Goal: Task Accomplishment & Management: Use online tool/utility

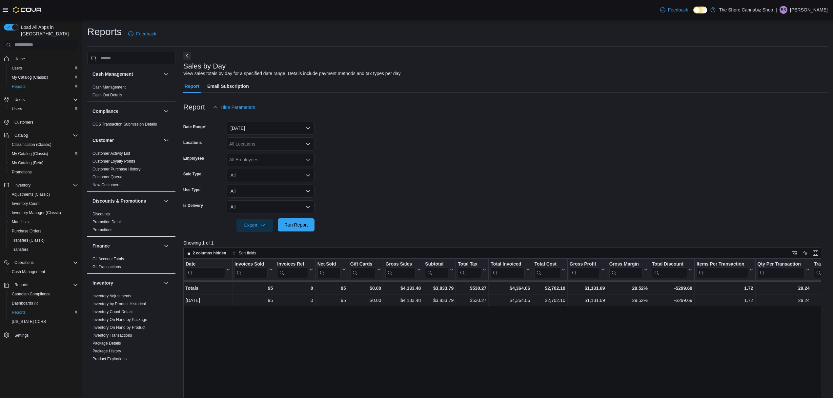
scroll to position [173, 0]
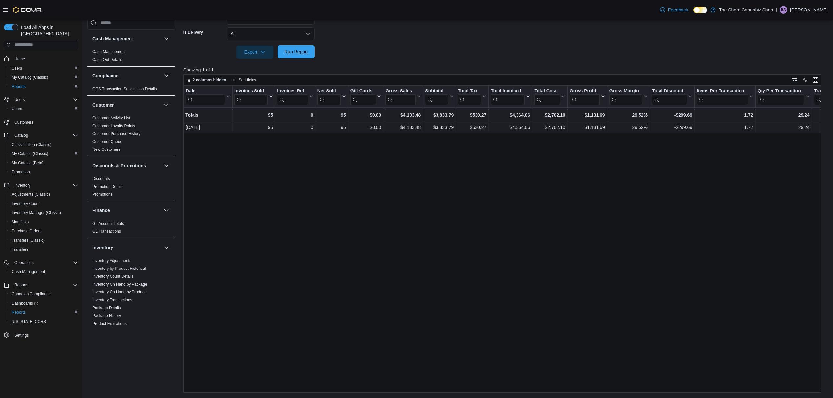
click at [294, 55] on span "Run Report" at bounding box center [296, 51] width 29 height 13
click at [290, 56] on span "Run Report" at bounding box center [296, 51] width 29 height 13
click at [311, 56] on button "Run Report" at bounding box center [296, 51] width 37 height 13
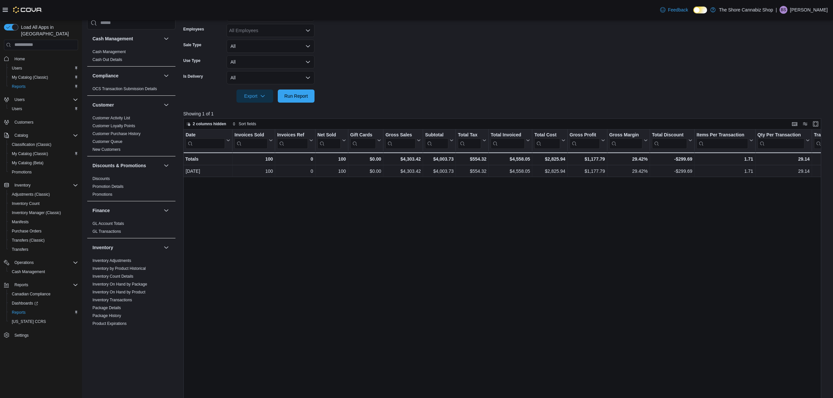
scroll to position [0, 0]
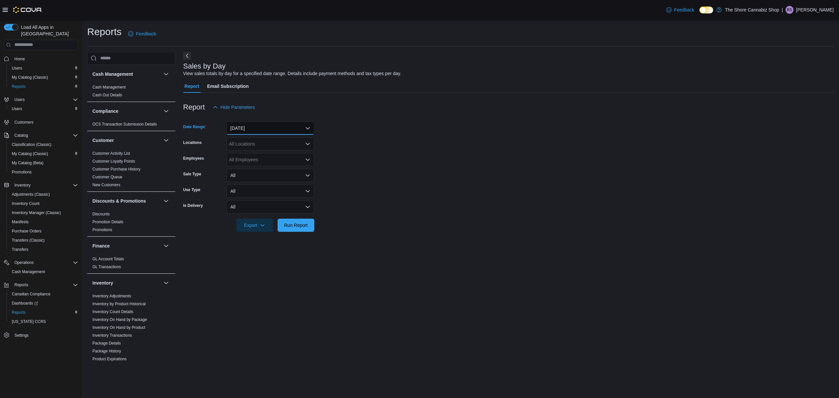
click at [284, 127] on button "Yesterday" at bounding box center [271, 128] width 88 height 13
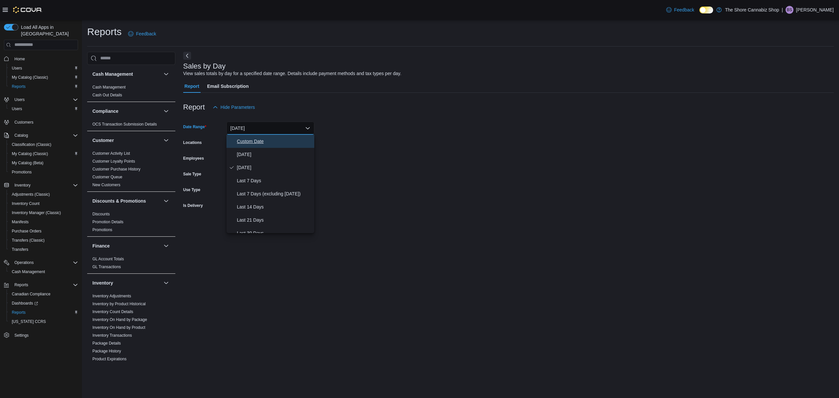
click at [278, 146] on button "Custom Date" at bounding box center [271, 141] width 88 height 13
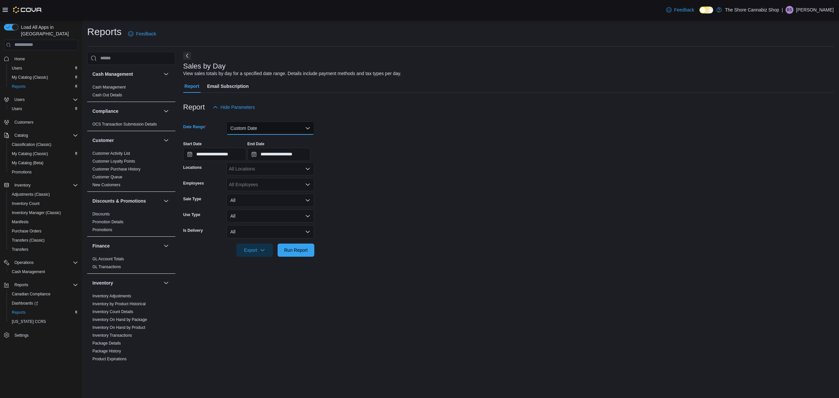
click at [268, 126] on button "Custom Date" at bounding box center [271, 128] width 88 height 13
click at [252, 155] on span "[DATE]" at bounding box center [274, 155] width 75 height 8
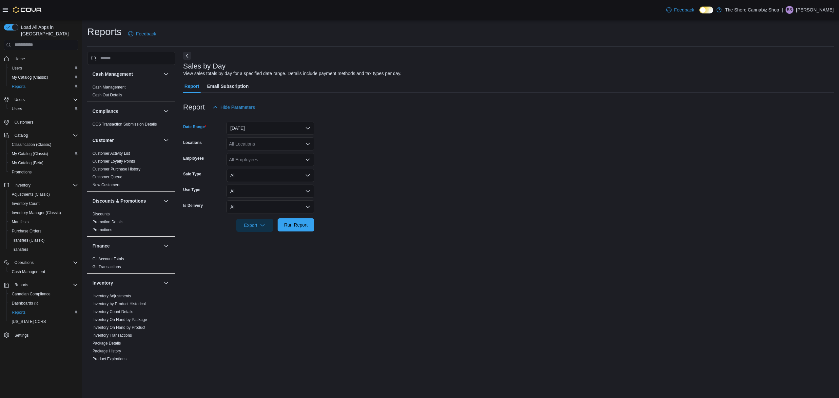
click at [299, 223] on span "Run Report" at bounding box center [296, 225] width 24 height 7
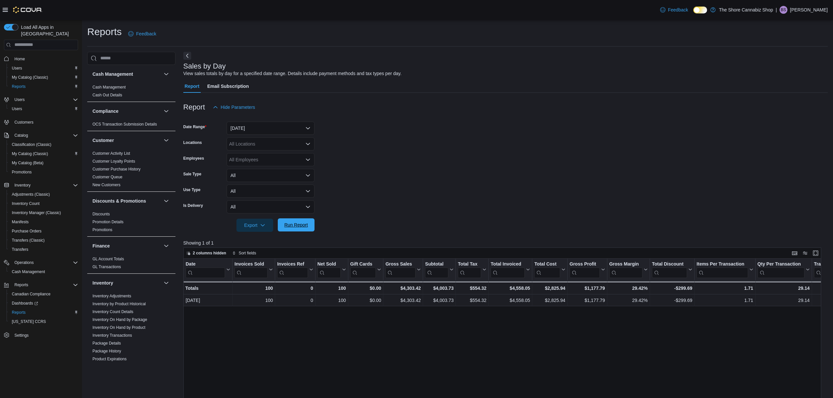
click at [291, 218] on span "Run Report" at bounding box center [296, 224] width 29 height 13
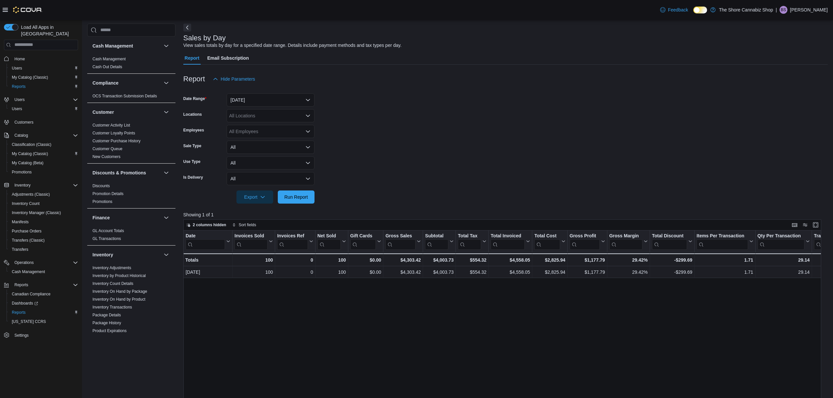
scroll to position [44, 0]
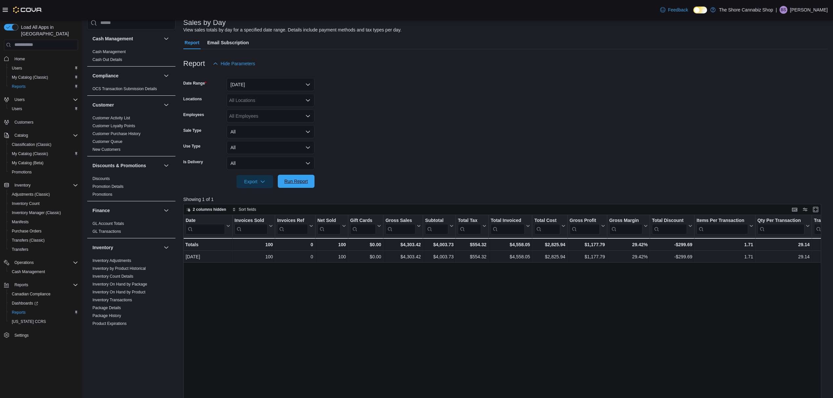
click at [305, 178] on span "Run Report" at bounding box center [296, 181] width 29 height 13
click at [308, 177] on span "Run Report" at bounding box center [296, 181] width 29 height 13
click at [293, 185] on span "Run Report" at bounding box center [296, 181] width 29 height 13
